Goal: Information Seeking & Learning: Learn about a topic

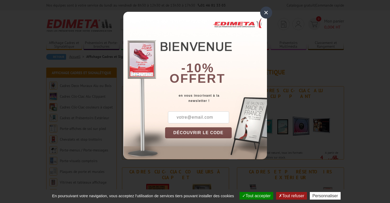
click at [267, 13] on div "×" at bounding box center [266, 13] width 12 height 12
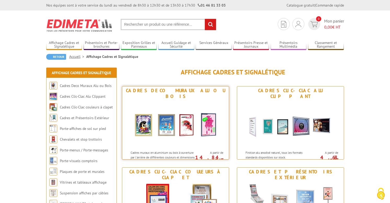
click at [189, 119] on img at bounding box center [175, 123] width 97 height 47
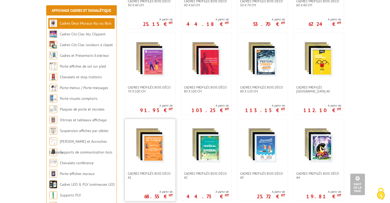
scroll to position [173, 0]
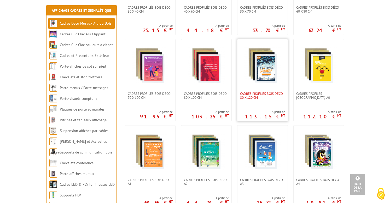
click at [257, 92] on span "Cadres Profilés Bois Déco 80 x 120 cm" at bounding box center [262, 96] width 45 height 8
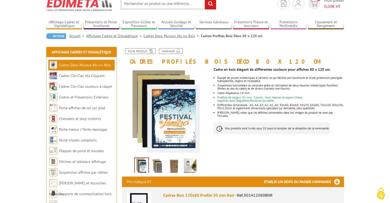
scroll to position [10, 0]
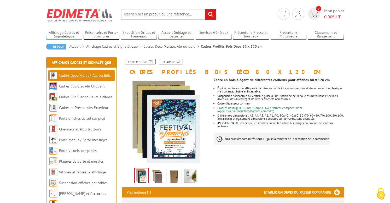
click at [310, 3] on section "Je me connecte Nouveau client ? Inscrivez-vous 0 Mon panier 0,00 € HT recherche…" at bounding box center [195, 12] width 298 height 25
click at [253, 64] on div "Fiche produit Imprimer" at bounding box center [233, 64] width 230 height 10
click at [300, 64] on div "Fiche produit Imprimer" at bounding box center [233, 64] width 230 height 10
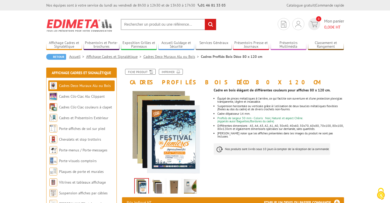
scroll to position [0, 0]
